Goal: Answer question/provide support: Share knowledge or assist other users

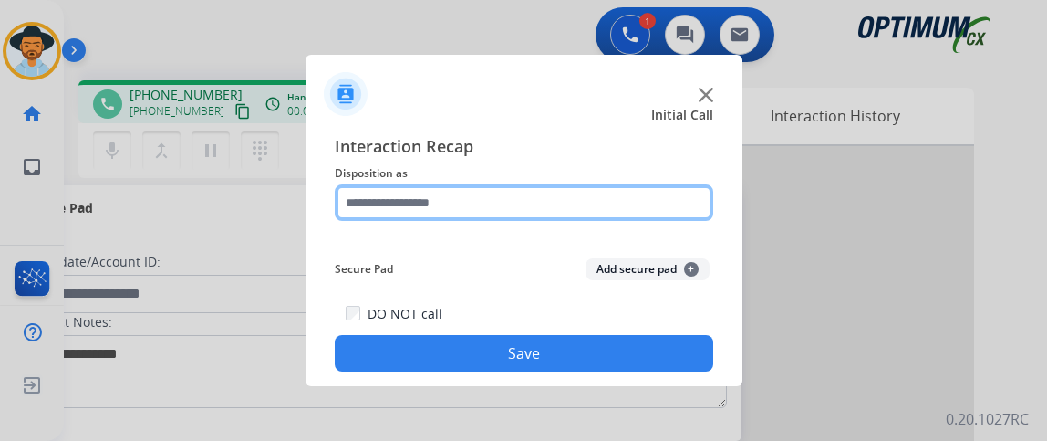
click at [482, 200] on input "text" at bounding box center [524, 202] width 379 height 36
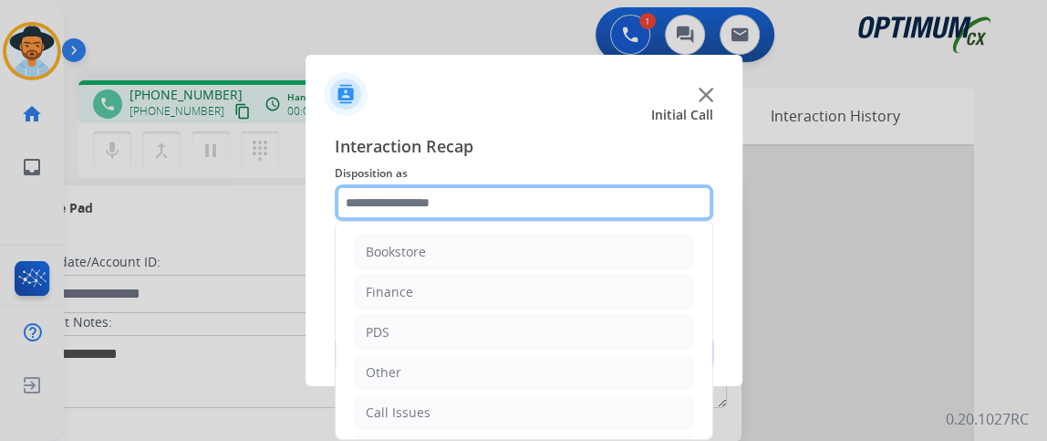
scroll to position [120, 0]
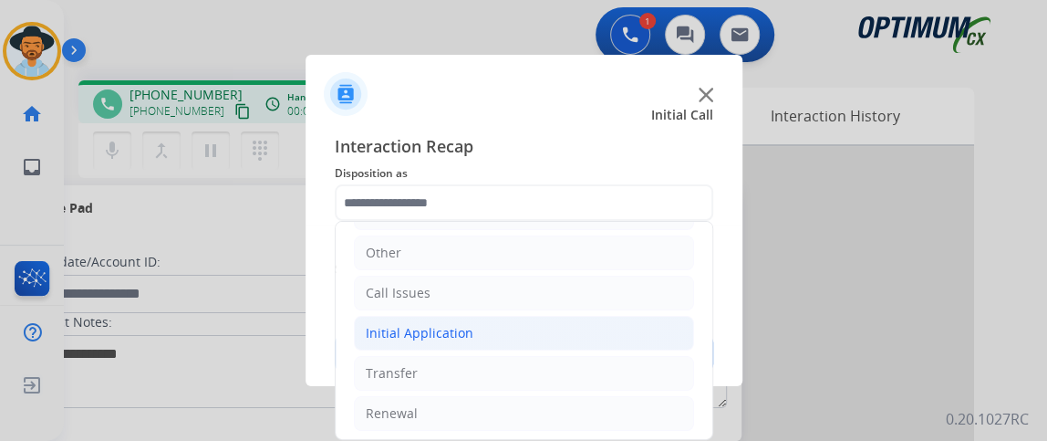
click at [592, 325] on li "Initial Application" at bounding box center [524, 333] width 340 height 35
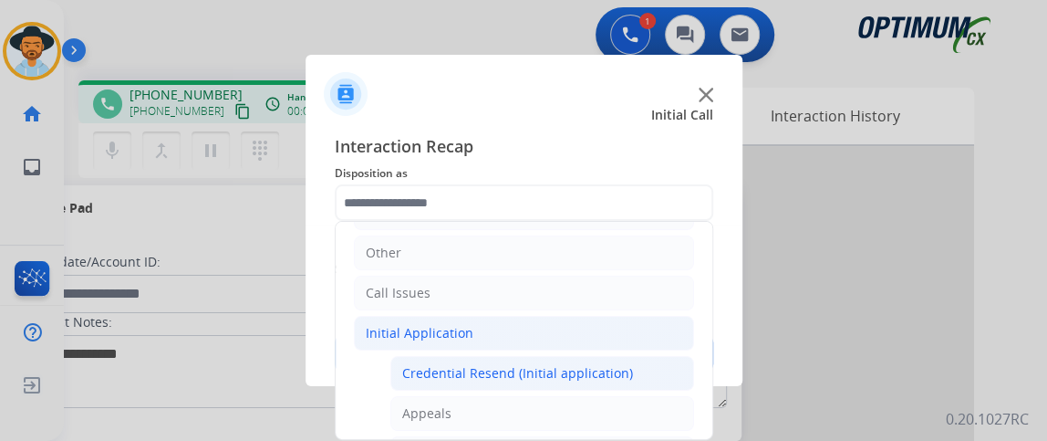
click at [584, 368] on div "Credential Resend (Initial application)" at bounding box center [517, 373] width 231 height 18
type input "**********"
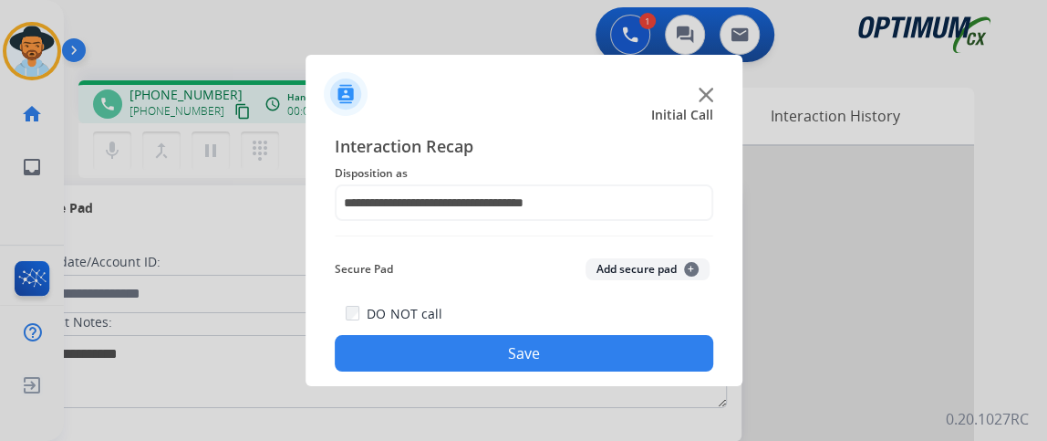
click at [581, 352] on button "Save" at bounding box center [524, 353] width 379 height 36
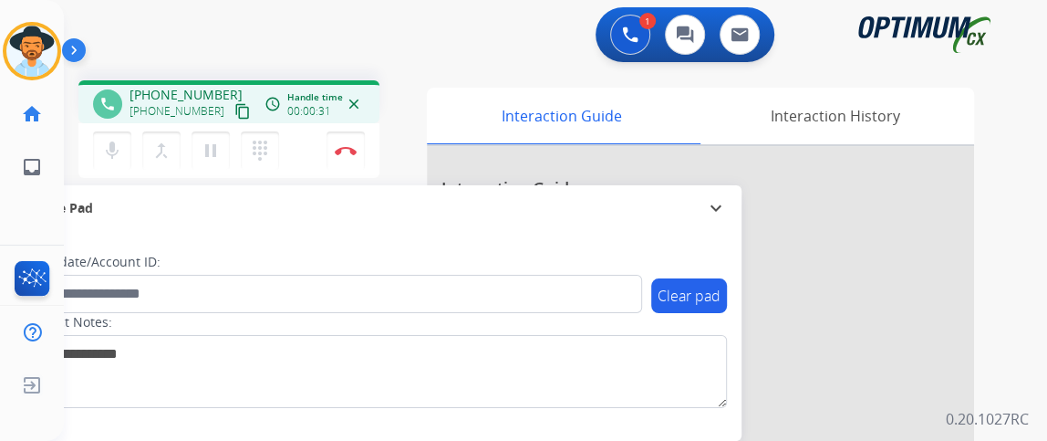
click at [234, 110] on mat-icon "content_copy" at bounding box center [242, 111] width 16 height 16
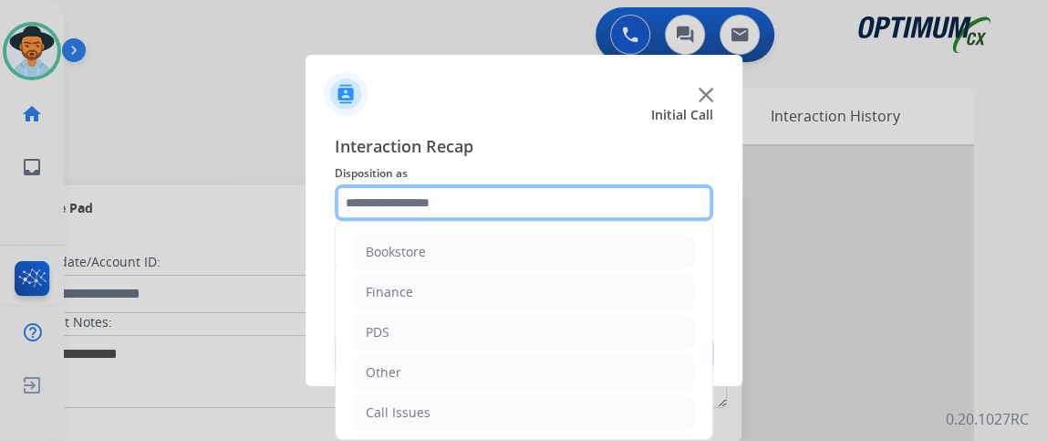
click at [442, 191] on input "text" at bounding box center [524, 202] width 379 height 36
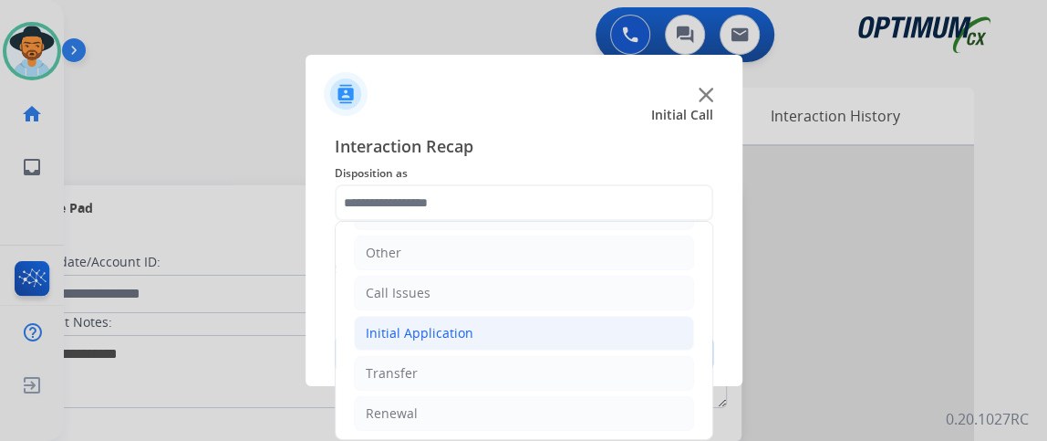
click at [620, 324] on li "Initial Application" at bounding box center [524, 333] width 340 height 35
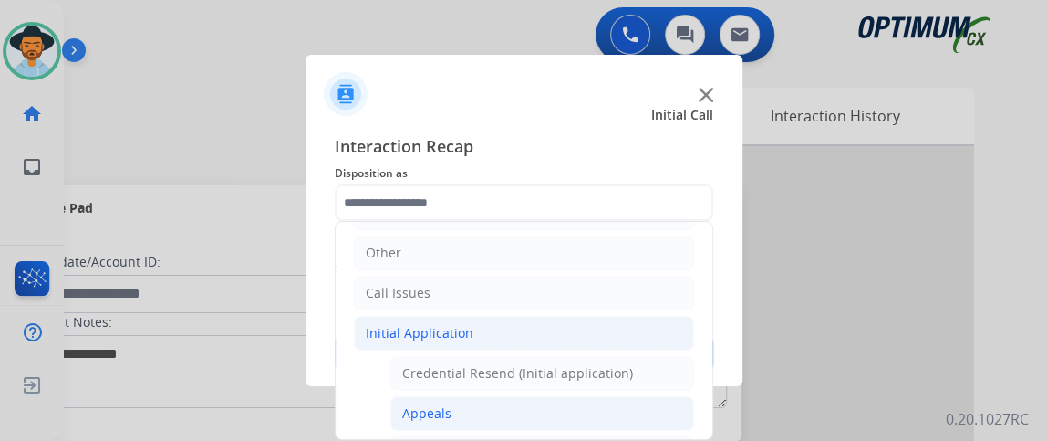
click at [587, 396] on li "Appeals" at bounding box center [543, 413] width 304 height 35
type input "*******"
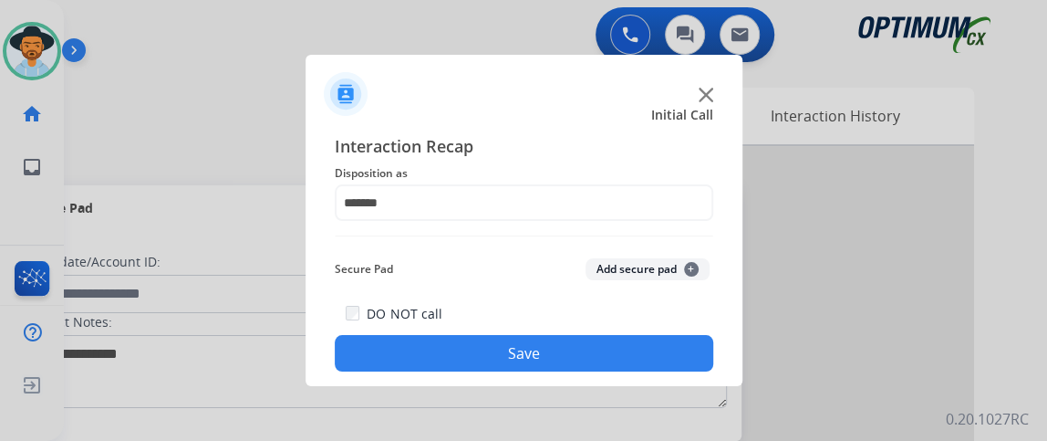
click at [579, 369] on button "Save" at bounding box center [524, 353] width 379 height 36
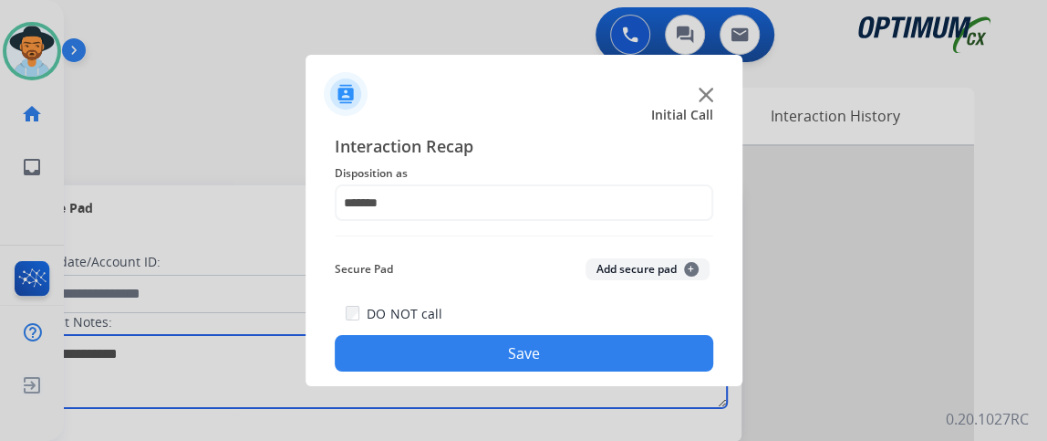
click at [579, 369] on textarea at bounding box center [375, 371] width 704 height 73
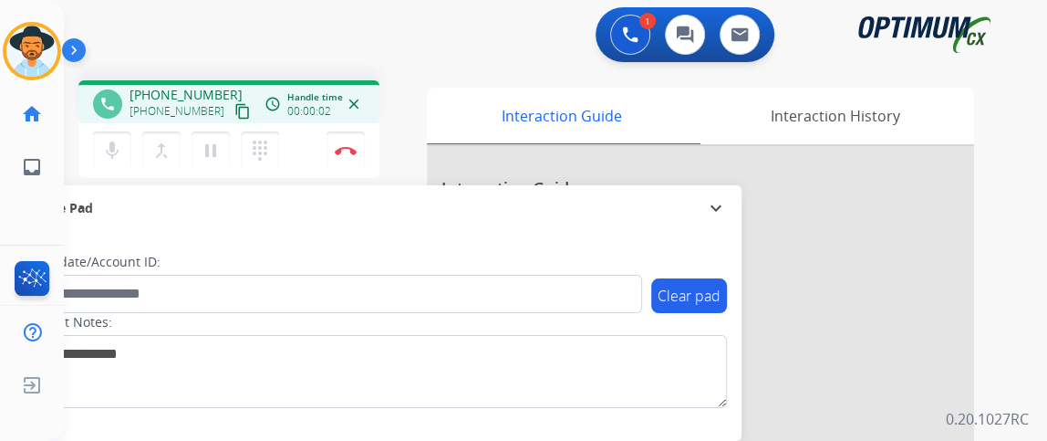
click at [234, 106] on mat-icon "content_copy" at bounding box center [242, 111] width 16 height 16
click at [120, 150] on mat-icon "mic" at bounding box center [112, 151] width 22 height 22
click at [120, 150] on mat-icon "mic_off" at bounding box center [112, 151] width 22 height 22
click at [120, 152] on mat-icon "mic" at bounding box center [112, 151] width 22 height 22
click at [120, 152] on mat-icon "mic_off" at bounding box center [112, 151] width 22 height 22
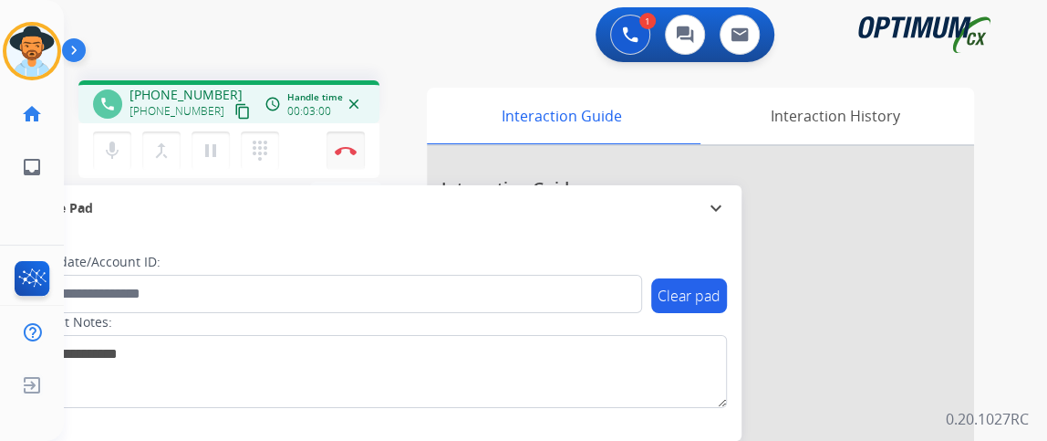
click at [355, 136] on button "Disconnect" at bounding box center [346, 150] width 38 height 38
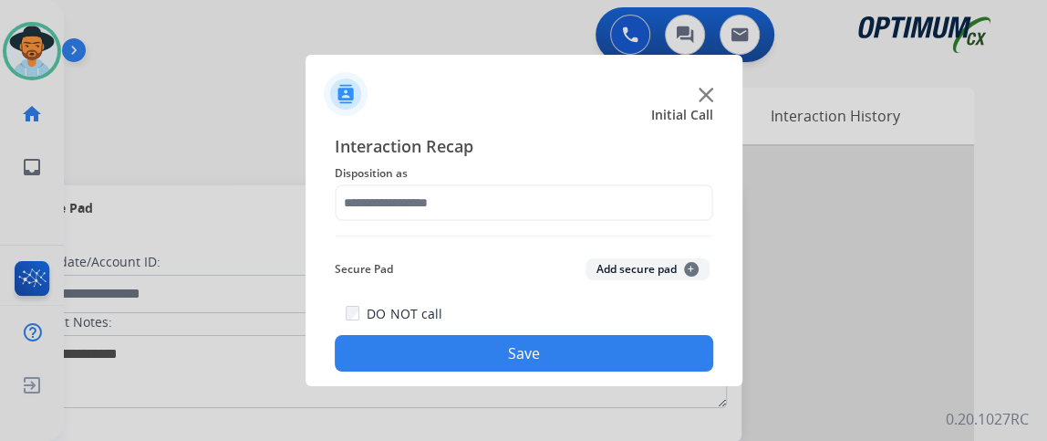
click at [364, 179] on span "Disposition as" at bounding box center [524, 173] width 379 height 22
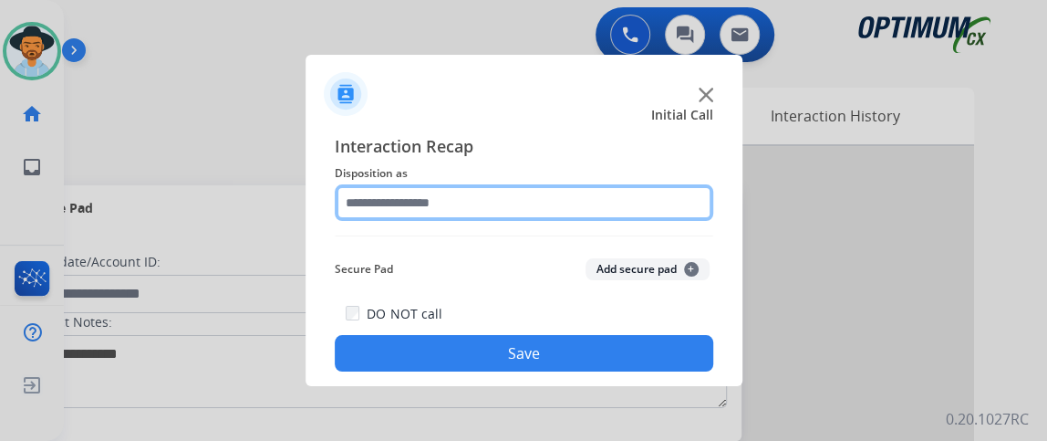
click at [373, 193] on input "text" at bounding box center [524, 202] width 379 height 36
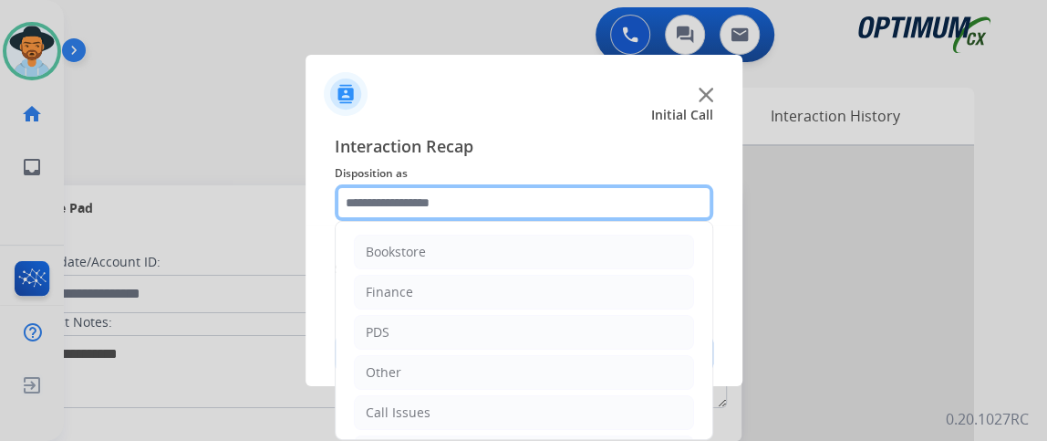
click at [373, 193] on input "text" at bounding box center [524, 202] width 379 height 36
click at [375, 194] on input "text" at bounding box center [524, 202] width 379 height 36
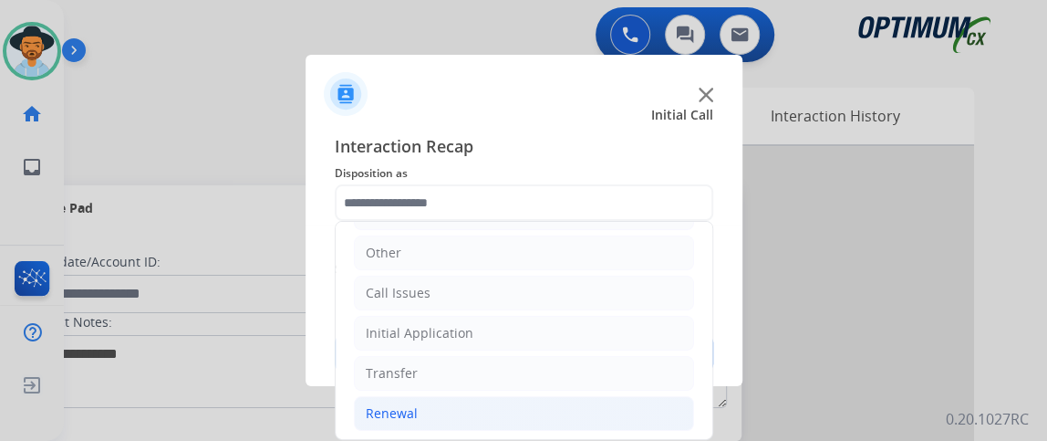
click at [617, 406] on li "Renewal" at bounding box center [524, 413] width 340 height 35
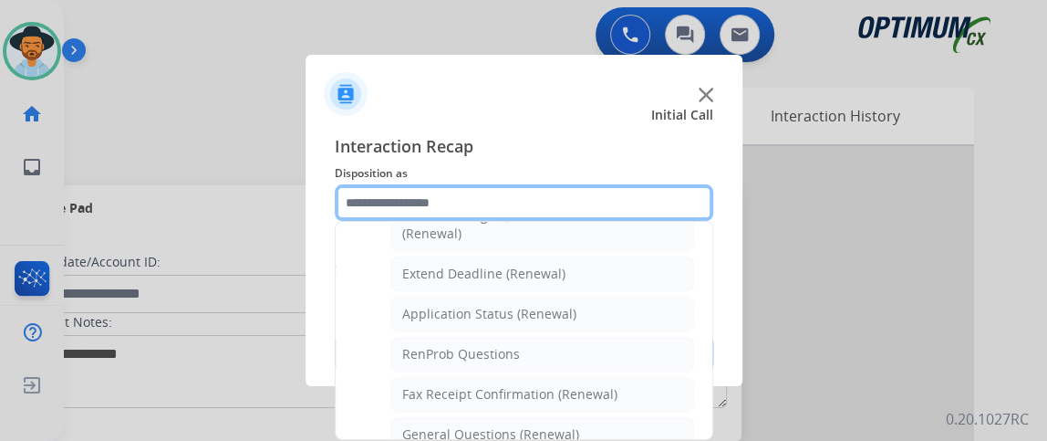
scroll to position [359, 0]
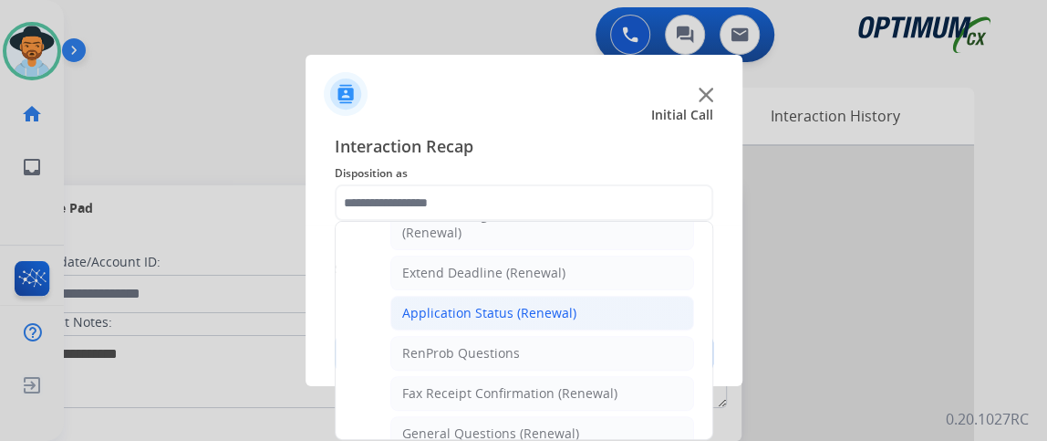
click at [637, 297] on li "Application Status (Renewal)" at bounding box center [543, 313] width 304 height 35
type input "**********"
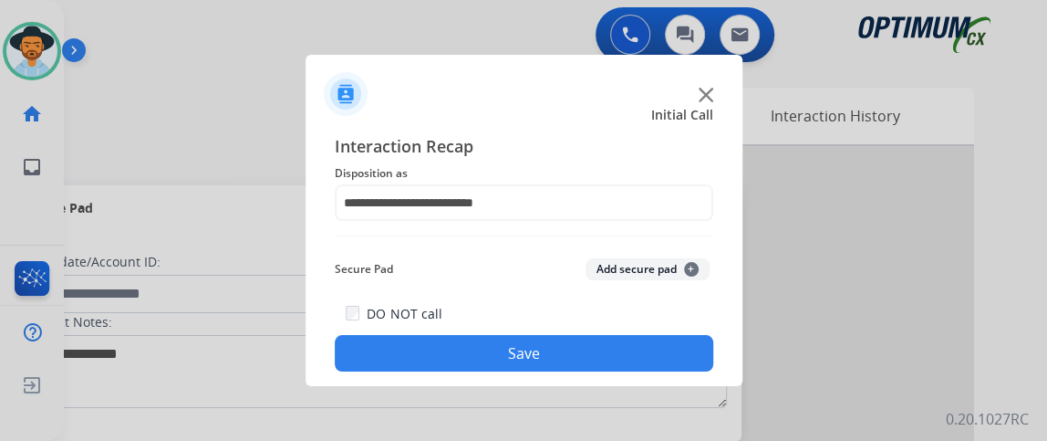
click at [615, 369] on button "Save" at bounding box center [524, 353] width 379 height 36
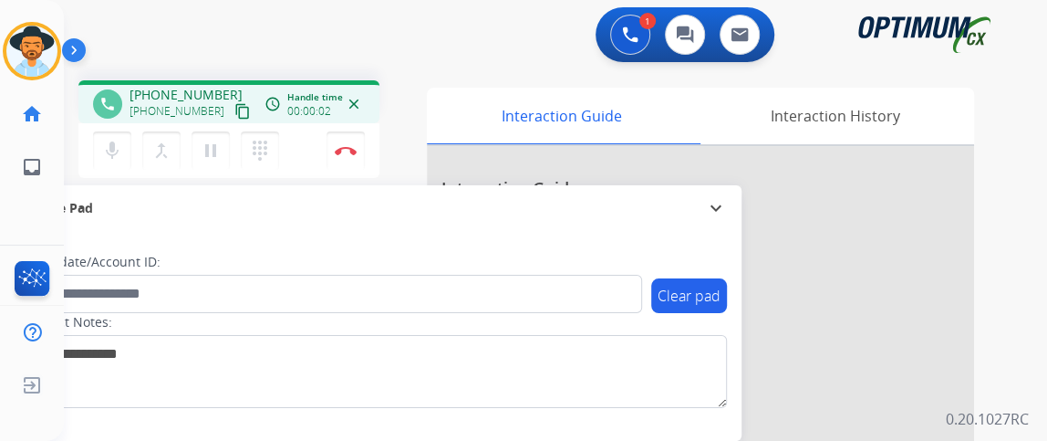
click at [224, 124] on div "mic Mute merge_type Bridge pause Hold dialpad Dialpad Disconnect" at bounding box center [228, 150] width 301 height 55
click at [232, 119] on button "content_copy" at bounding box center [243, 111] width 22 height 22
click at [352, 163] on button "Disconnect" at bounding box center [346, 150] width 38 height 38
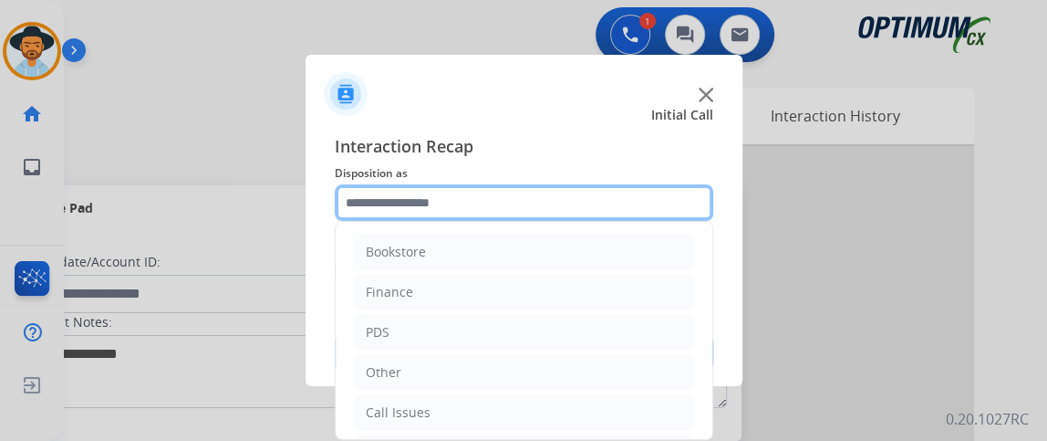
click at [479, 206] on input "text" at bounding box center [524, 202] width 379 height 36
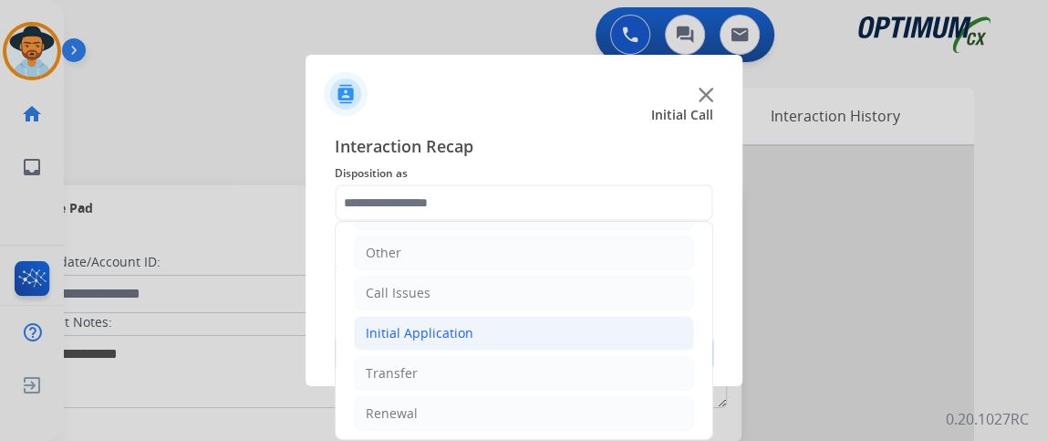
click at [564, 316] on li "Initial Application" at bounding box center [524, 333] width 340 height 35
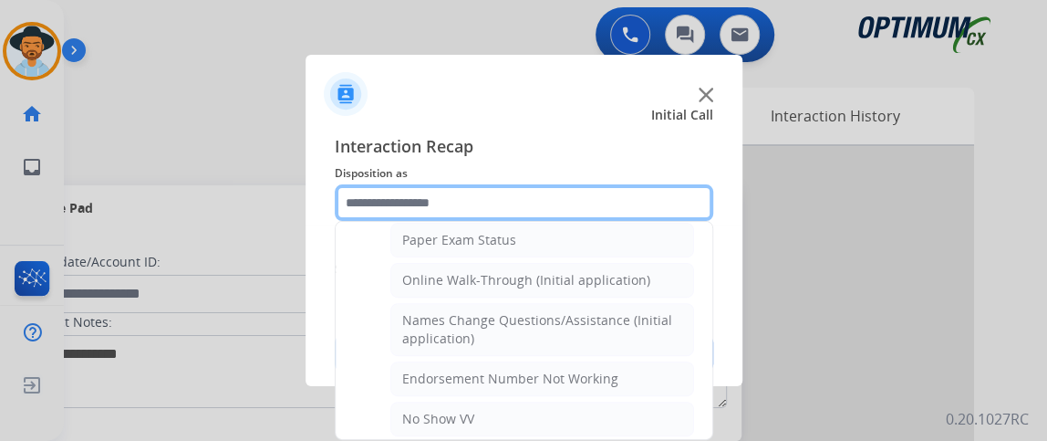
scroll to position [380, 0]
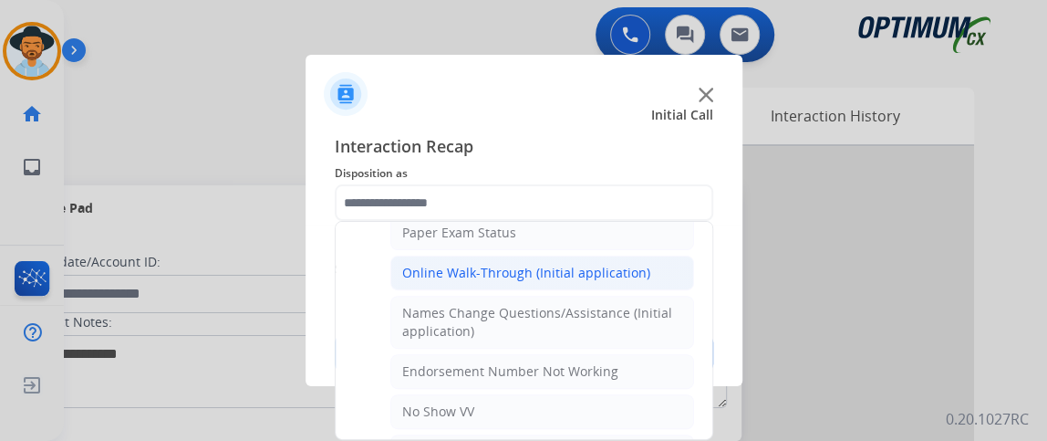
click at [646, 264] on li "Online Walk-Through (Initial application)" at bounding box center [543, 272] width 304 height 35
type input "**********"
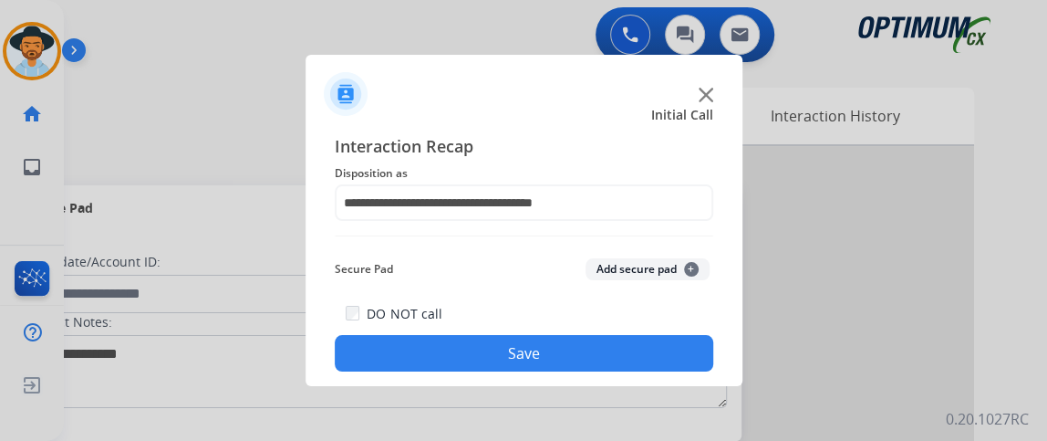
click at [636, 348] on button "Save" at bounding box center [524, 353] width 379 height 36
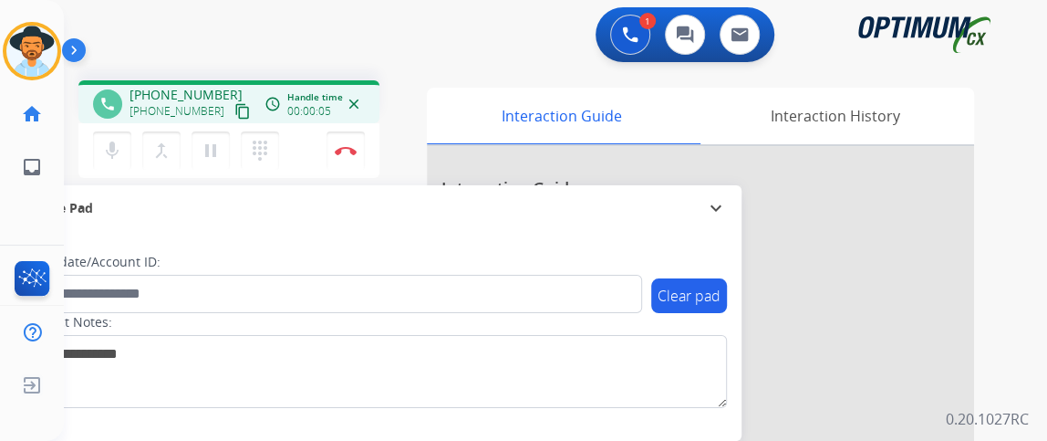
click at [234, 110] on mat-icon "content_copy" at bounding box center [242, 111] width 16 height 16
click at [119, 141] on mat-icon "mic" at bounding box center [112, 151] width 22 height 22
click at [119, 141] on mat-icon "mic_off" at bounding box center [112, 151] width 22 height 22
click at [345, 154] on button "Disconnect" at bounding box center [346, 150] width 38 height 38
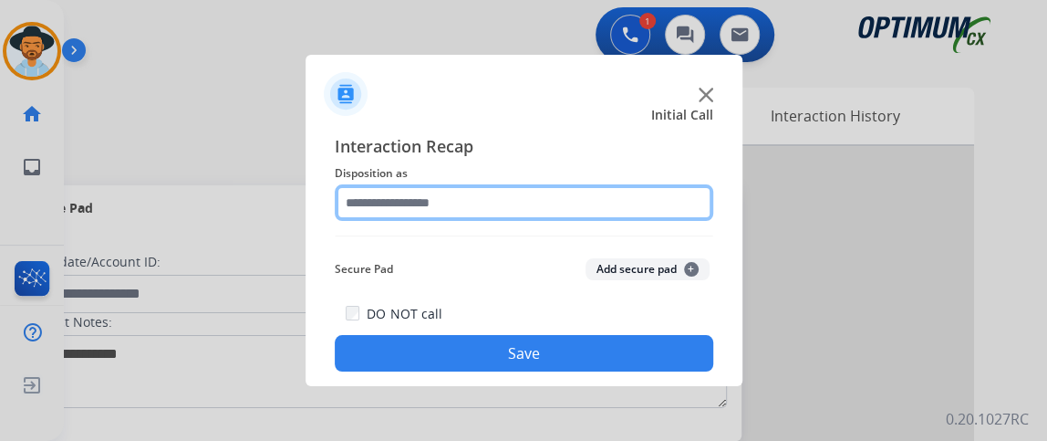
click at [463, 220] on input "text" at bounding box center [524, 202] width 379 height 36
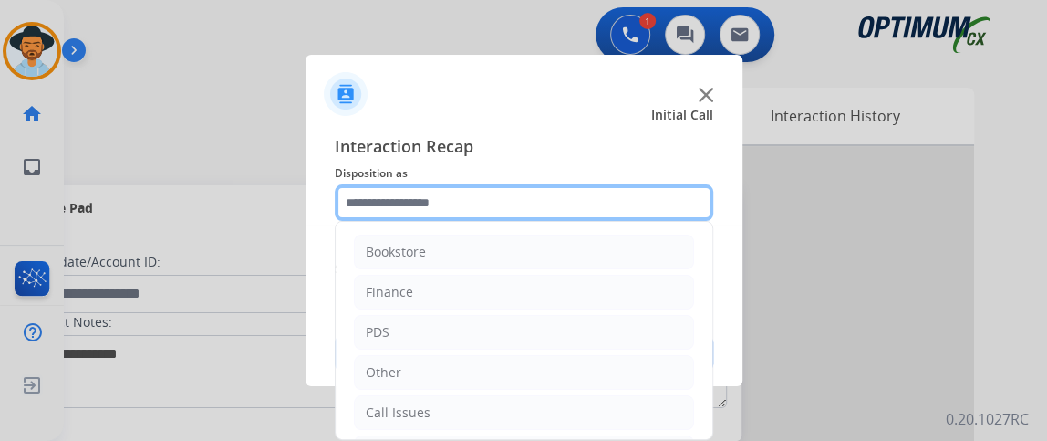
click at [463, 203] on input "text" at bounding box center [524, 202] width 379 height 36
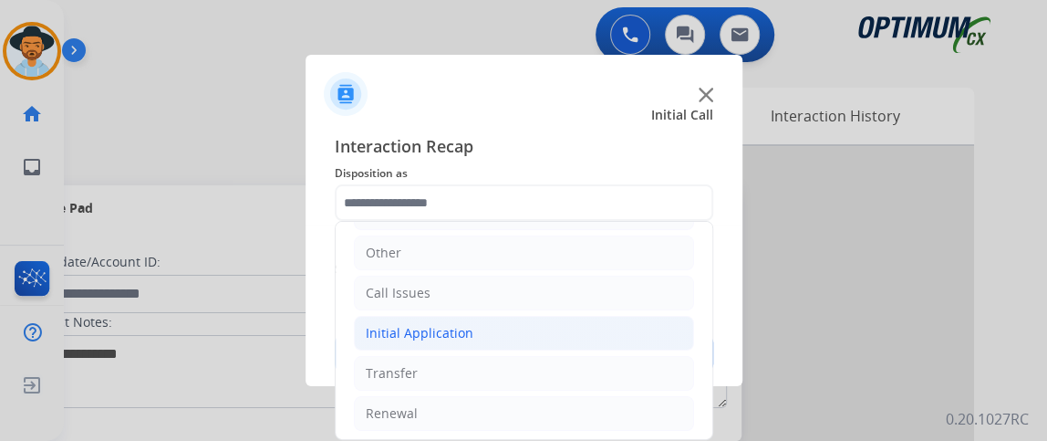
click at [596, 334] on li "Initial Application" at bounding box center [524, 333] width 340 height 35
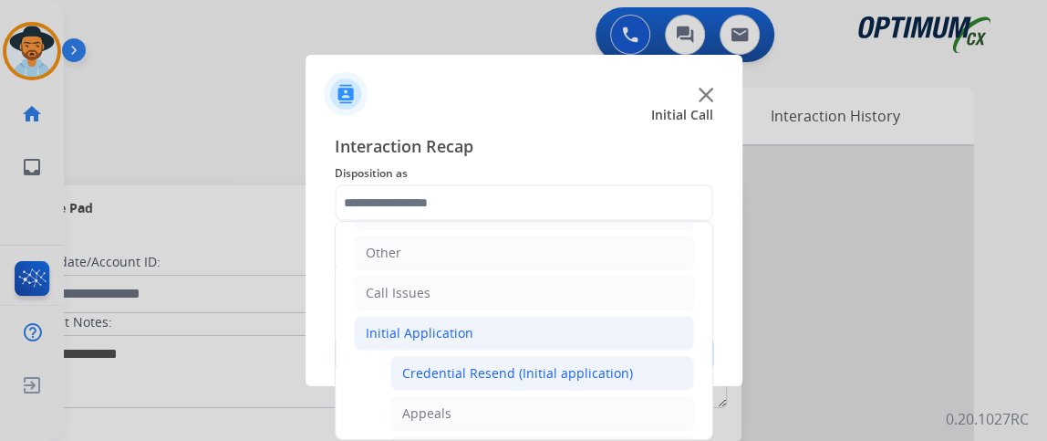
click at [589, 356] on li "Credential Resend (Initial application)" at bounding box center [543, 373] width 304 height 35
type input "**********"
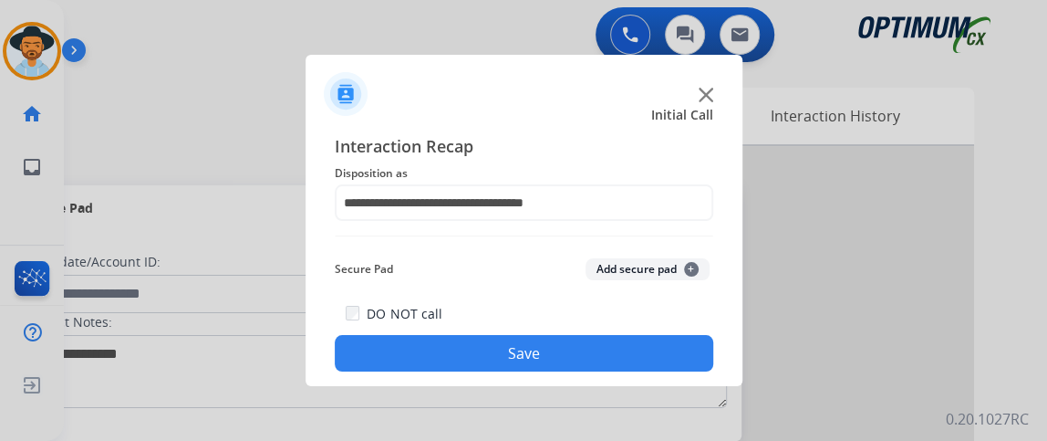
click at [589, 356] on button "Save" at bounding box center [524, 353] width 379 height 36
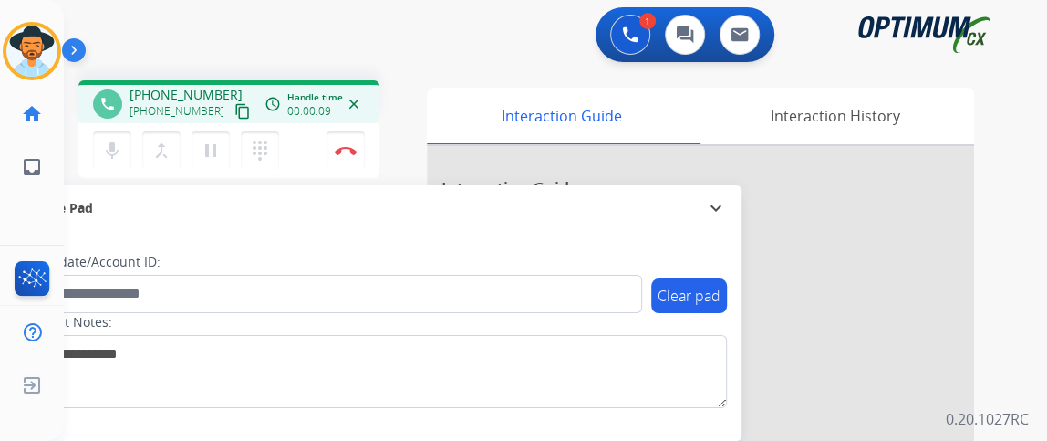
click at [234, 103] on mat-icon "content_copy" at bounding box center [242, 111] width 16 height 16
click at [105, 140] on mat-icon "mic" at bounding box center [112, 151] width 22 height 22
click at [105, 141] on mat-icon "mic_off" at bounding box center [112, 151] width 22 height 22
click at [353, 152] on img at bounding box center [346, 150] width 22 height 9
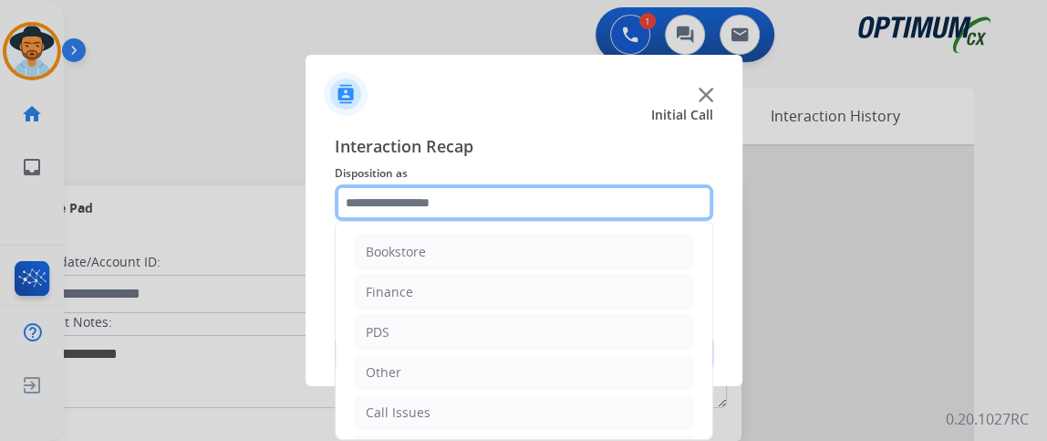
click at [535, 186] on input "text" at bounding box center [524, 202] width 379 height 36
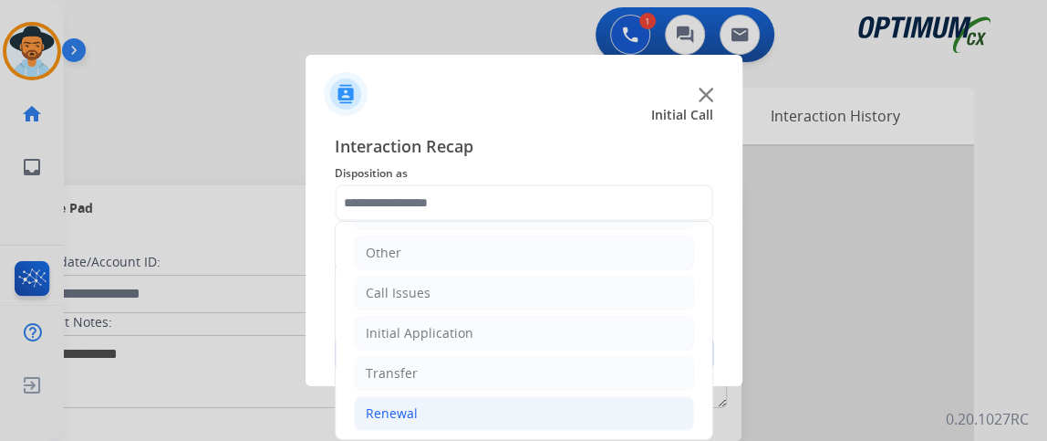
click at [514, 417] on li "Renewal" at bounding box center [524, 413] width 340 height 35
click at [716, 268] on div "Interaction Recap Disposition as Bookstore Finance PDS Other Call Issues Initia…" at bounding box center [524, 252] width 437 height 267
click at [715, 268] on div "Interaction Recap Disposition as Bookstore Finance PDS Other Call Issues Initia…" at bounding box center [524, 252] width 437 height 267
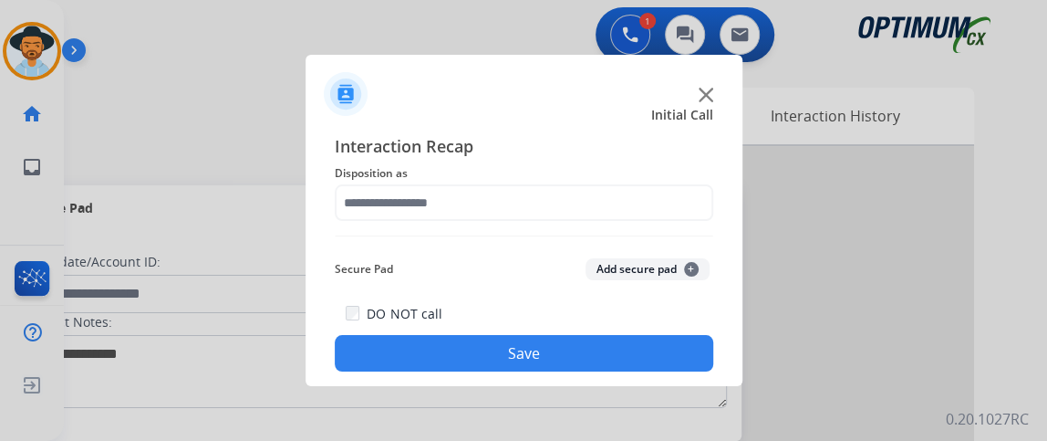
drag, startPoint x: 705, startPoint y: 269, endPoint x: 706, endPoint y: 321, distance: 52.0
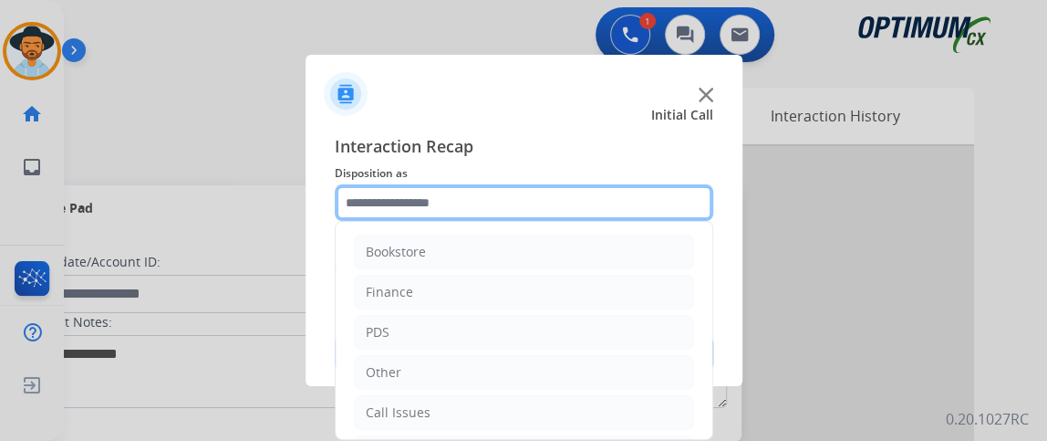
click at [601, 186] on input "text" at bounding box center [524, 202] width 379 height 36
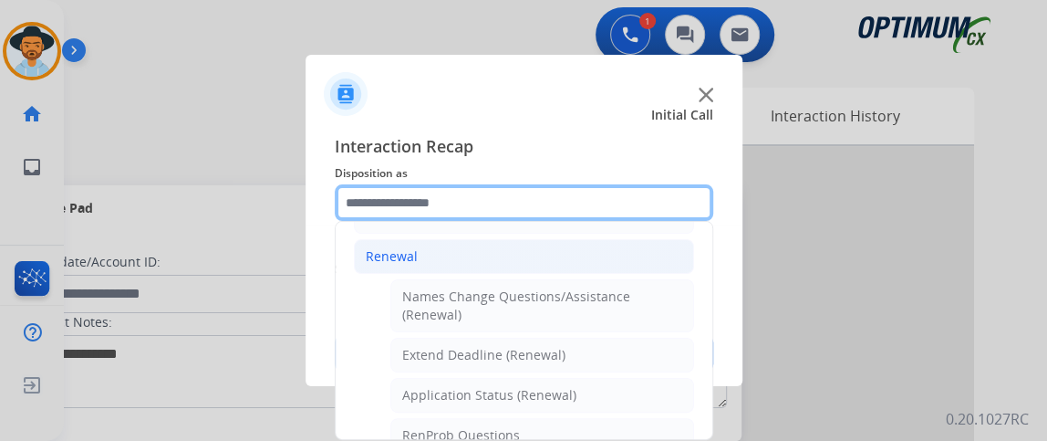
scroll to position [432, 0]
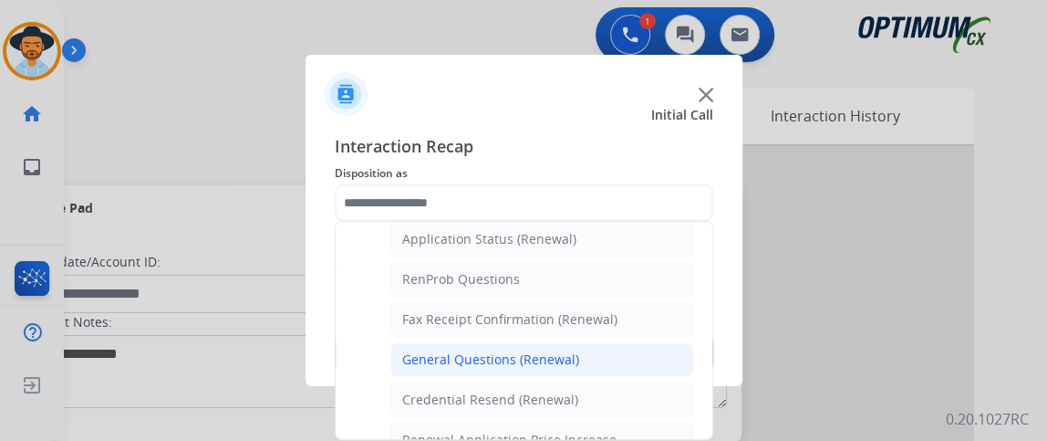
click at [658, 350] on li "General Questions (Renewal)" at bounding box center [543, 359] width 304 height 35
type input "**********"
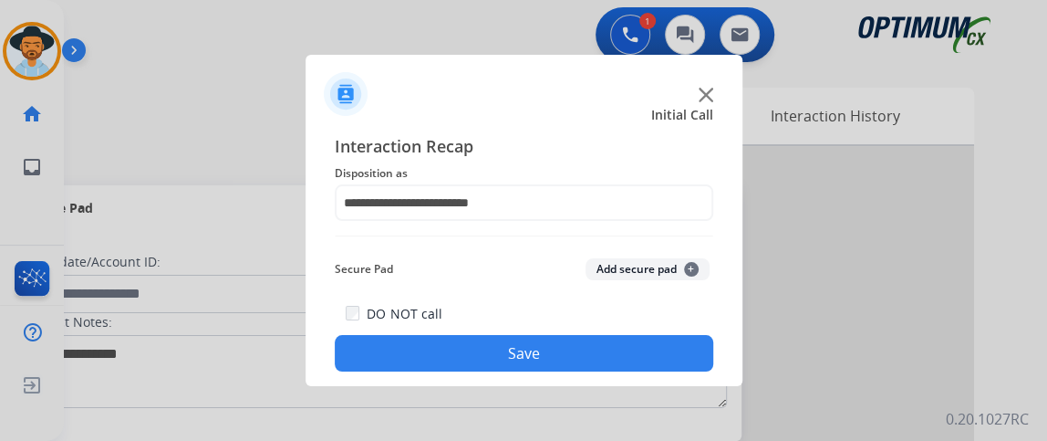
click at [655, 350] on button "Save" at bounding box center [524, 353] width 379 height 36
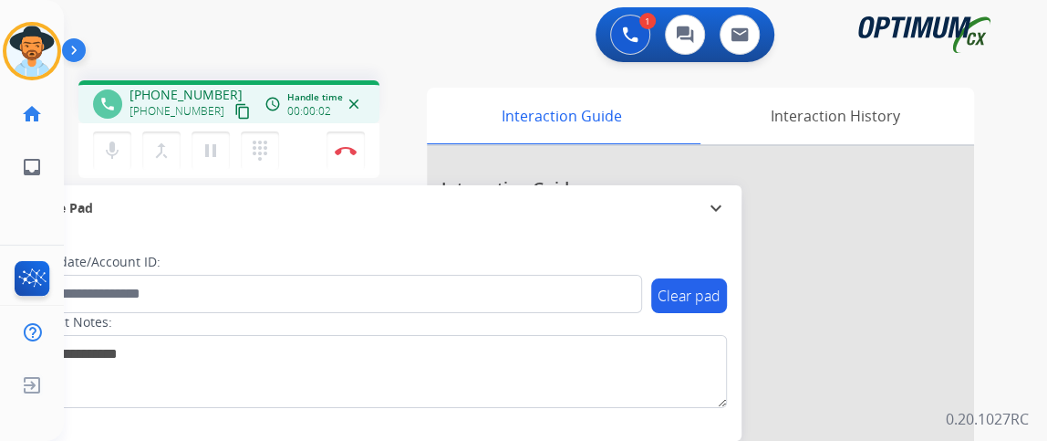
click at [234, 113] on mat-icon "content_copy" at bounding box center [242, 111] width 16 height 16
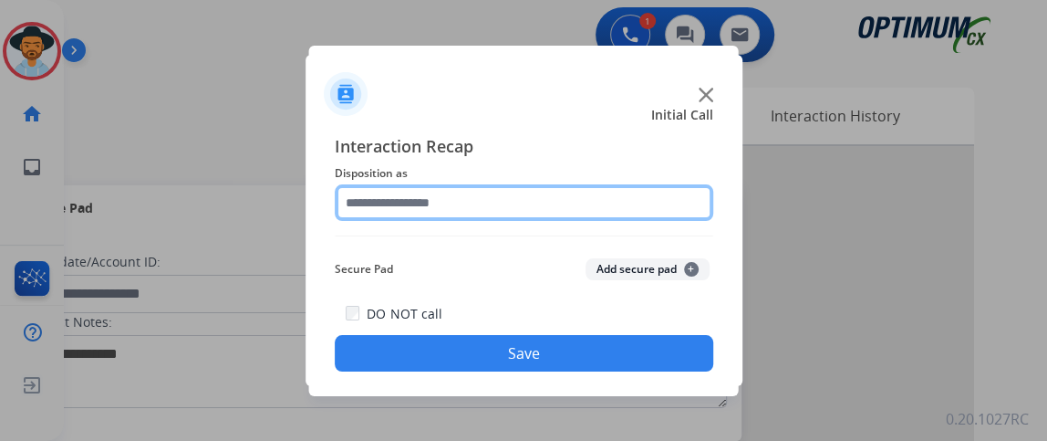
click at [453, 201] on input "text" at bounding box center [524, 202] width 379 height 36
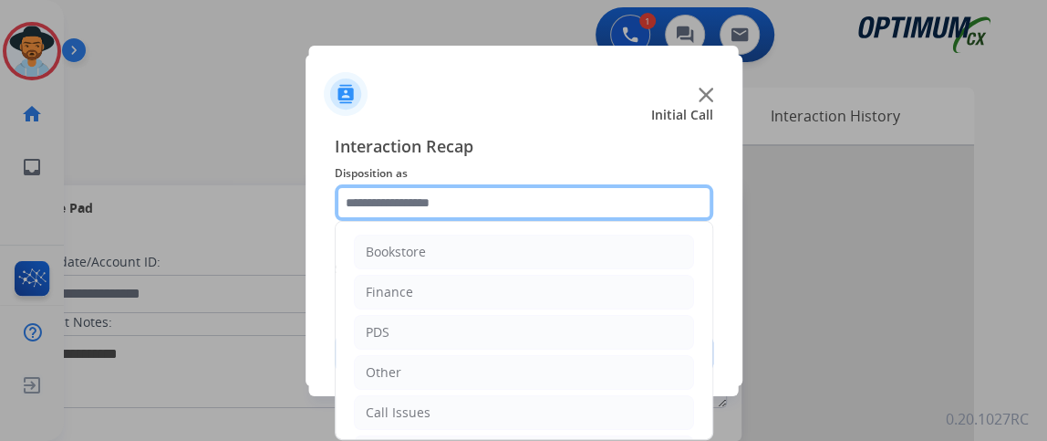
scroll to position [120, 0]
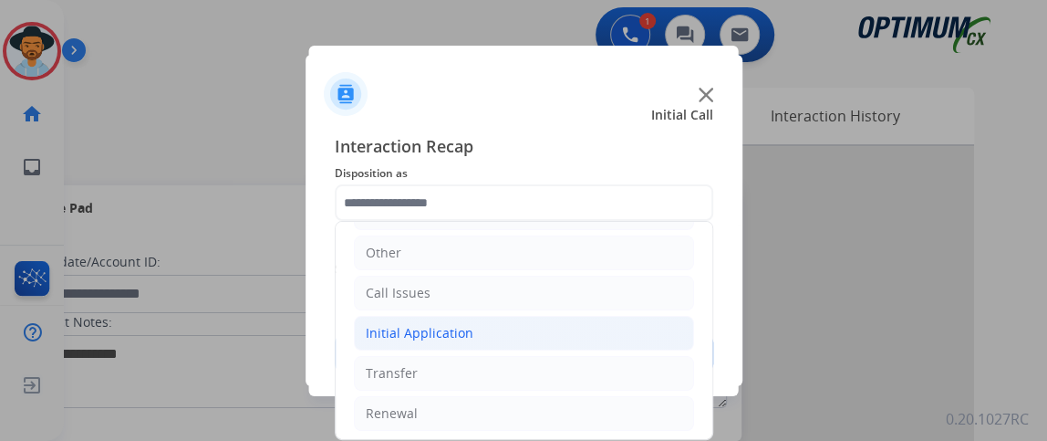
click at [615, 341] on li "Initial Application" at bounding box center [524, 333] width 340 height 35
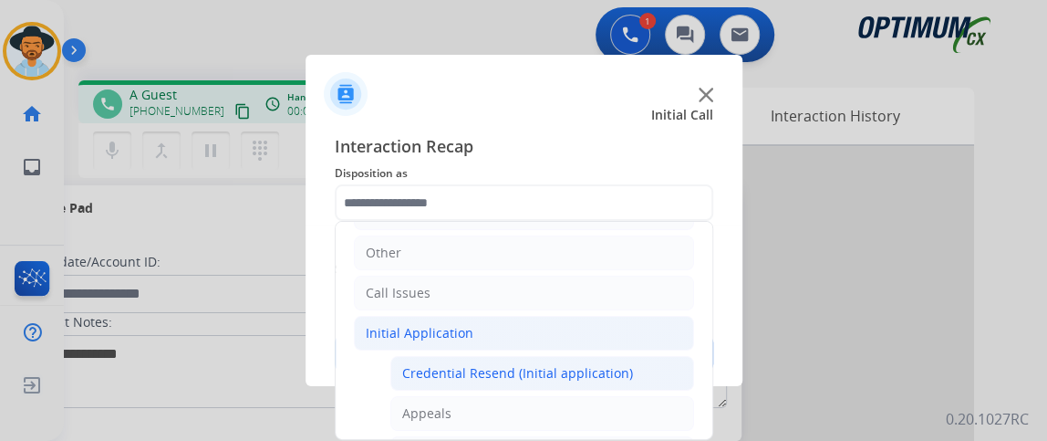
click at [615, 367] on div "Credential Resend (Initial application)" at bounding box center [517, 373] width 231 height 18
type input "**********"
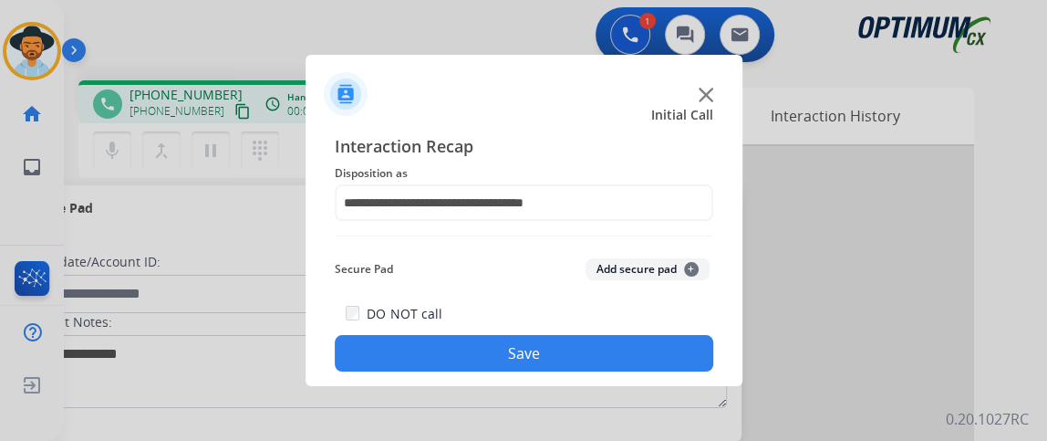
click at [609, 358] on button "Save" at bounding box center [524, 353] width 379 height 36
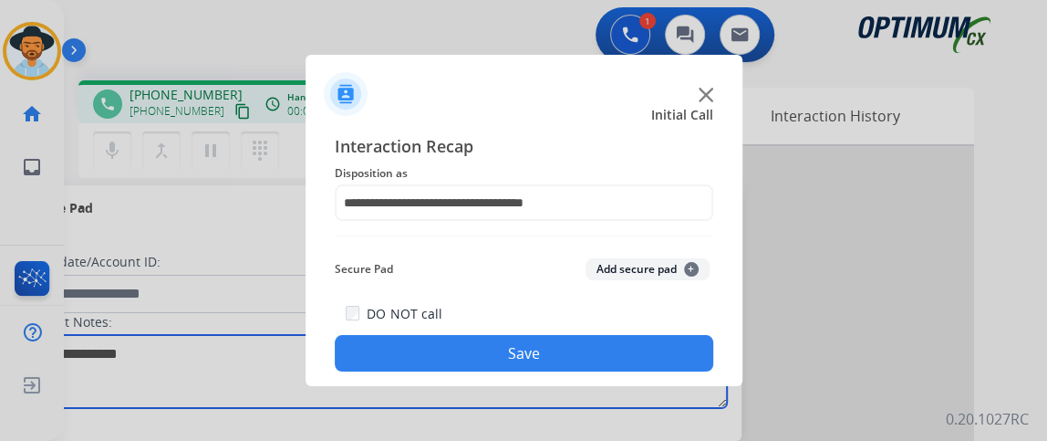
click at [609, 358] on textarea at bounding box center [375, 371] width 704 height 73
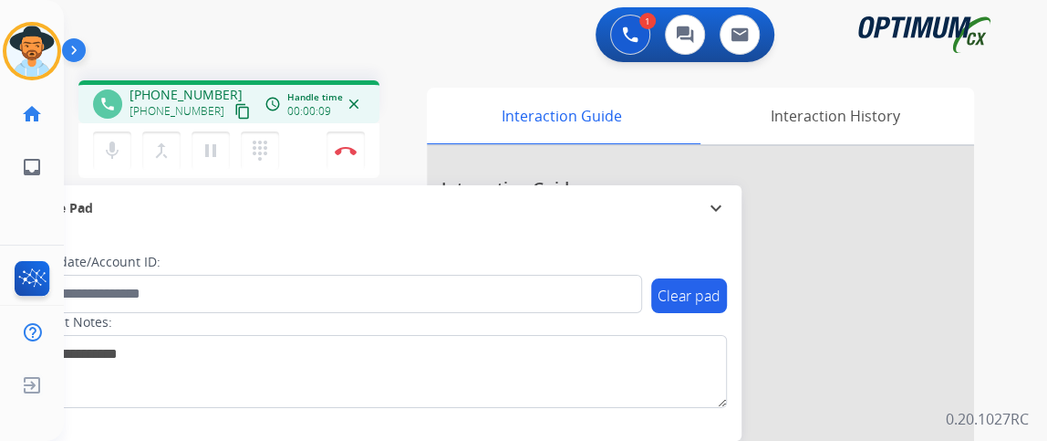
click at [234, 109] on mat-icon "content_copy" at bounding box center [242, 111] width 16 height 16
click at [121, 145] on mat-icon "mic" at bounding box center [112, 151] width 22 height 22
click at [104, 146] on mat-icon "mic_off" at bounding box center [112, 151] width 22 height 22
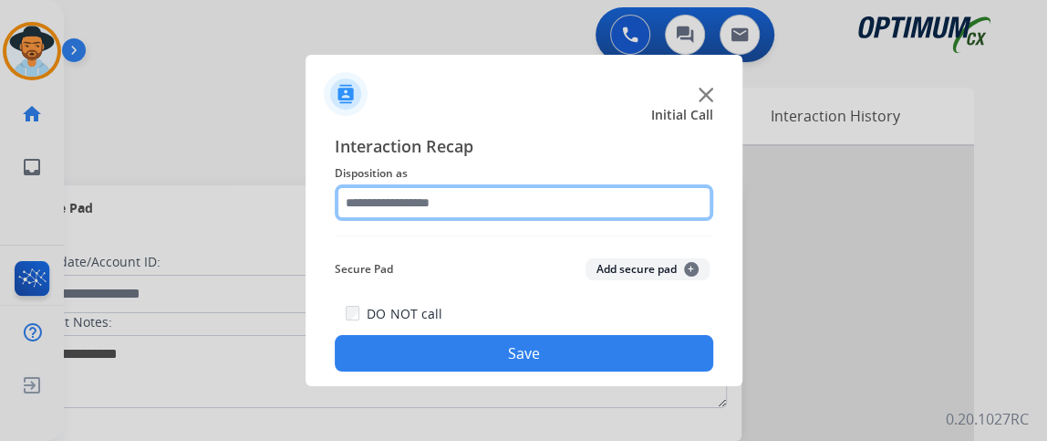
click at [425, 196] on input "text" at bounding box center [524, 202] width 379 height 36
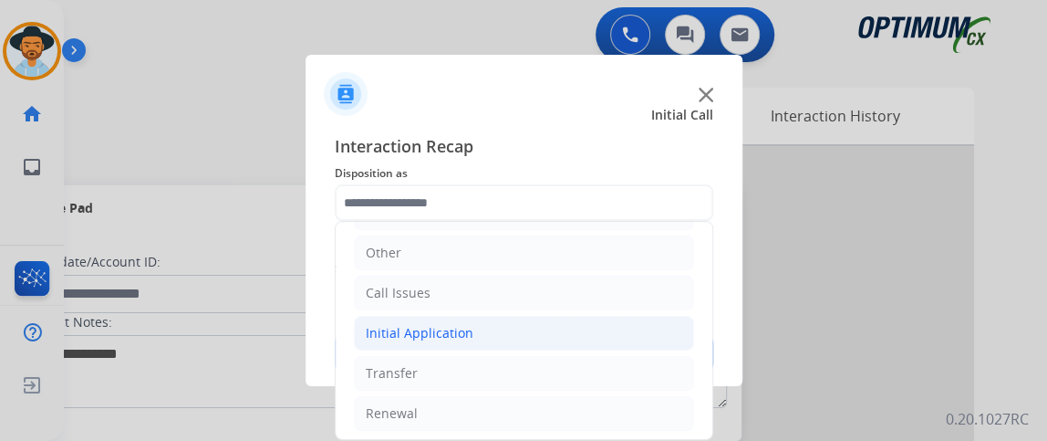
click at [569, 334] on li "Initial Application" at bounding box center [524, 333] width 340 height 35
click at [568, 329] on li "Initial Application" at bounding box center [524, 333] width 340 height 35
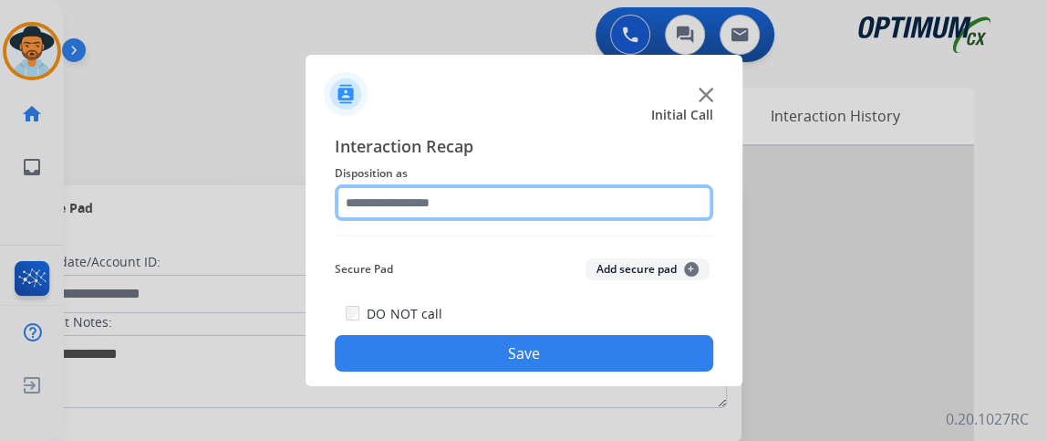
click at [627, 202] on input "text" at bounding box center [524, 202] width 379 height 36
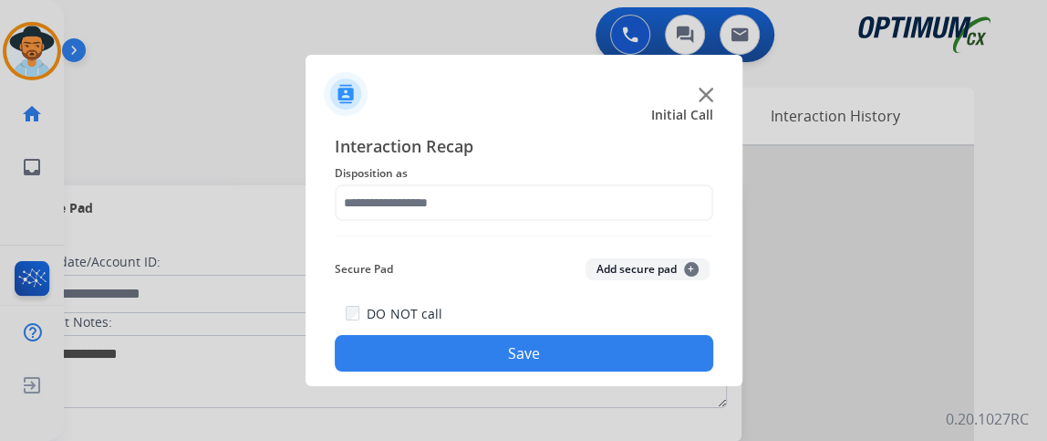
click at [693, 235] on img at bounding box center [524, 235] width 379 height 1
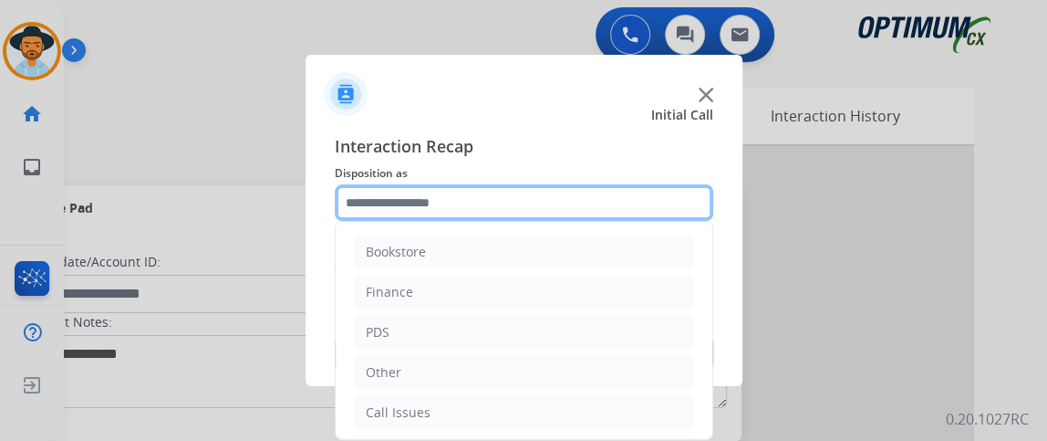
click at [677, 201] on input "text" at bounding box center [524, 202] width 379 height 36
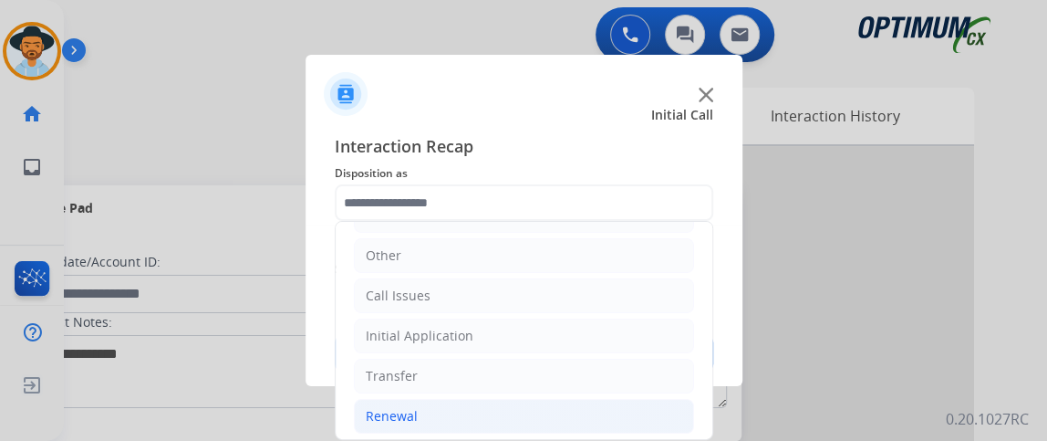
click at [615, 411] on li "Renewal" at bounding box center [524, 416] width 340 height 35
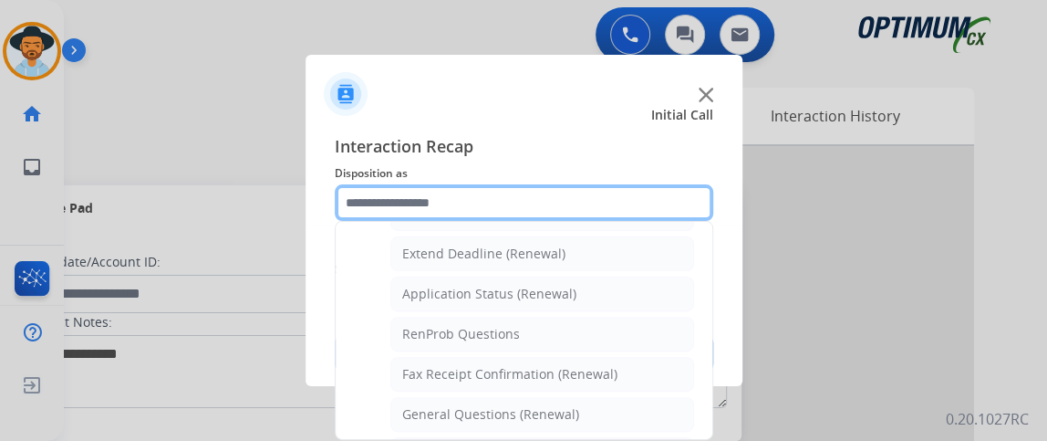
scroll to position [380, 0]
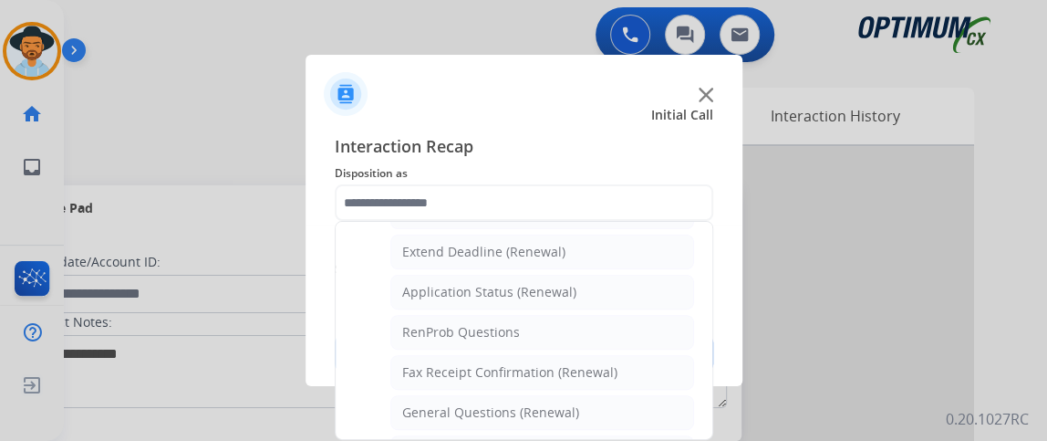
click at [617, 395] on li "General Questions (Renewal)" at bounding box center [543, 412] width 304 height 35
click at [617, 390] on div at bounding box center [523, 220] width 1047 height 441
type input "**********"
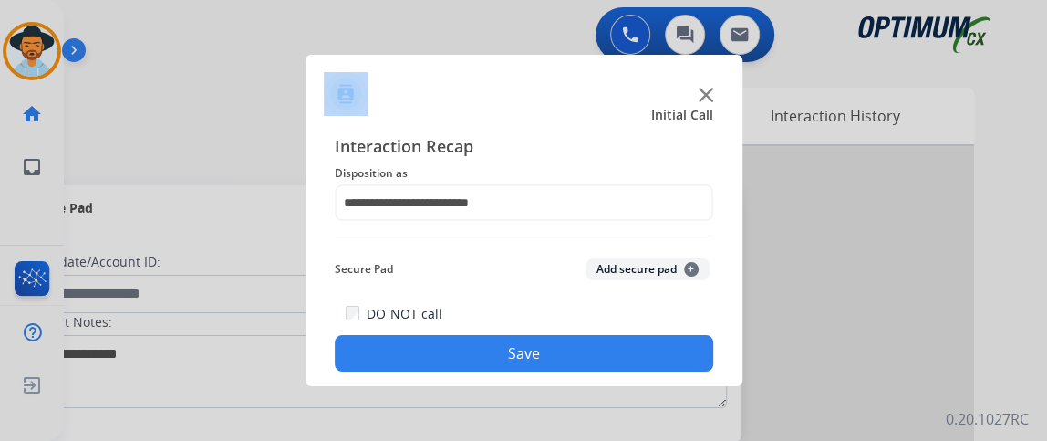
click at [609, 350] on button "Save" at bounding box center [524, 353] width 379 height 36
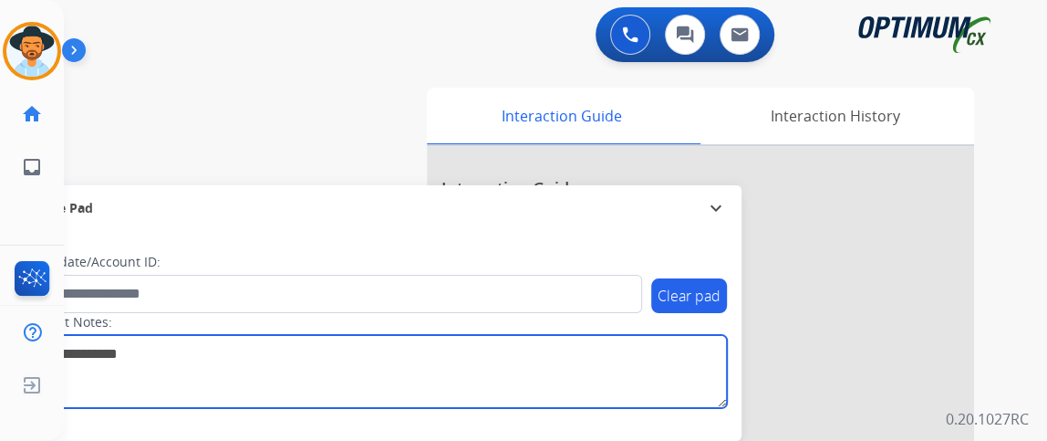
click at [609, 350] on textarea at bounding box center [375, 371] width 704 height 73
